Goal: Task Accomplishment & Management: Complete application form

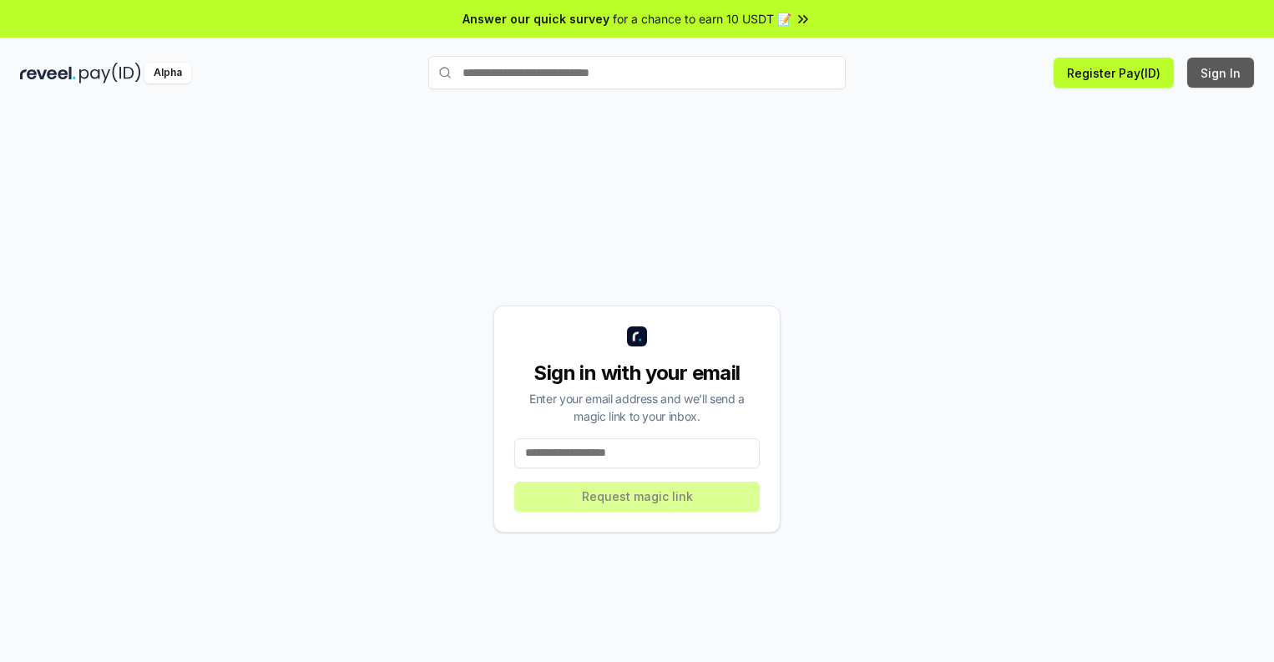
click at [1221, 73] on button "Sign In" at bounding box center [1220, 73] width 67 height 30
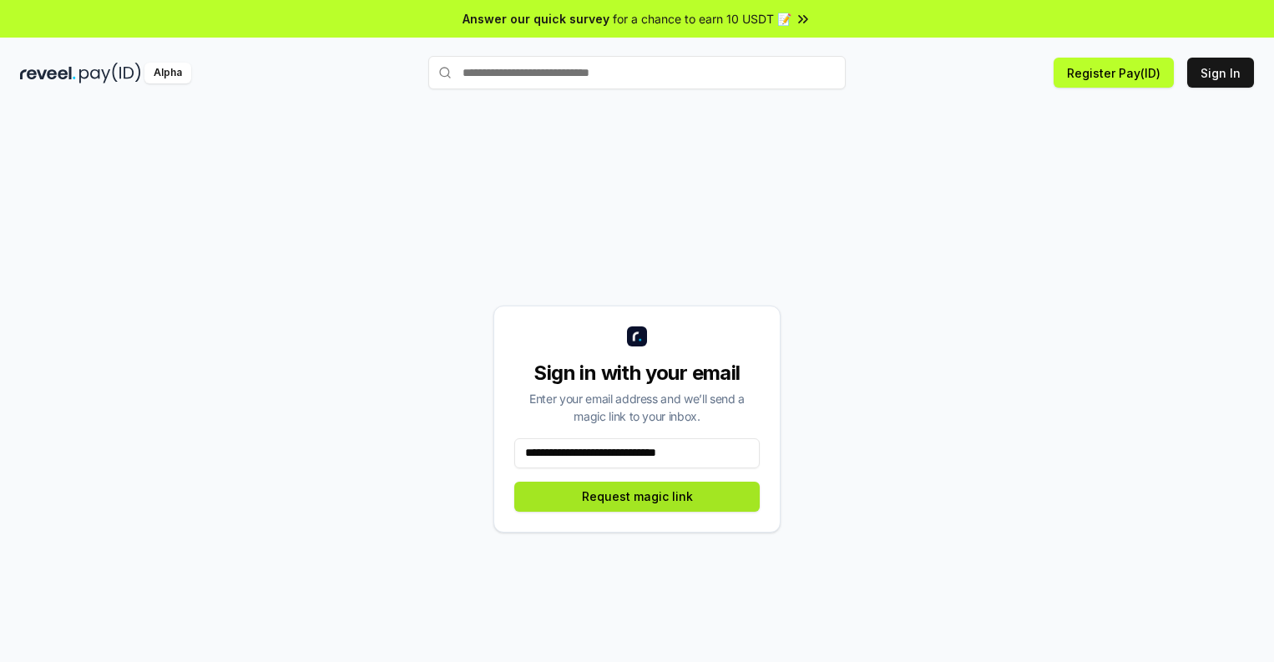
type input "**********"
click at [637, 496] on button "Request magic link" at bounding box center [636, 497] width 245 height 30
